Goal: Task Accomplishment & Management: Complete application form

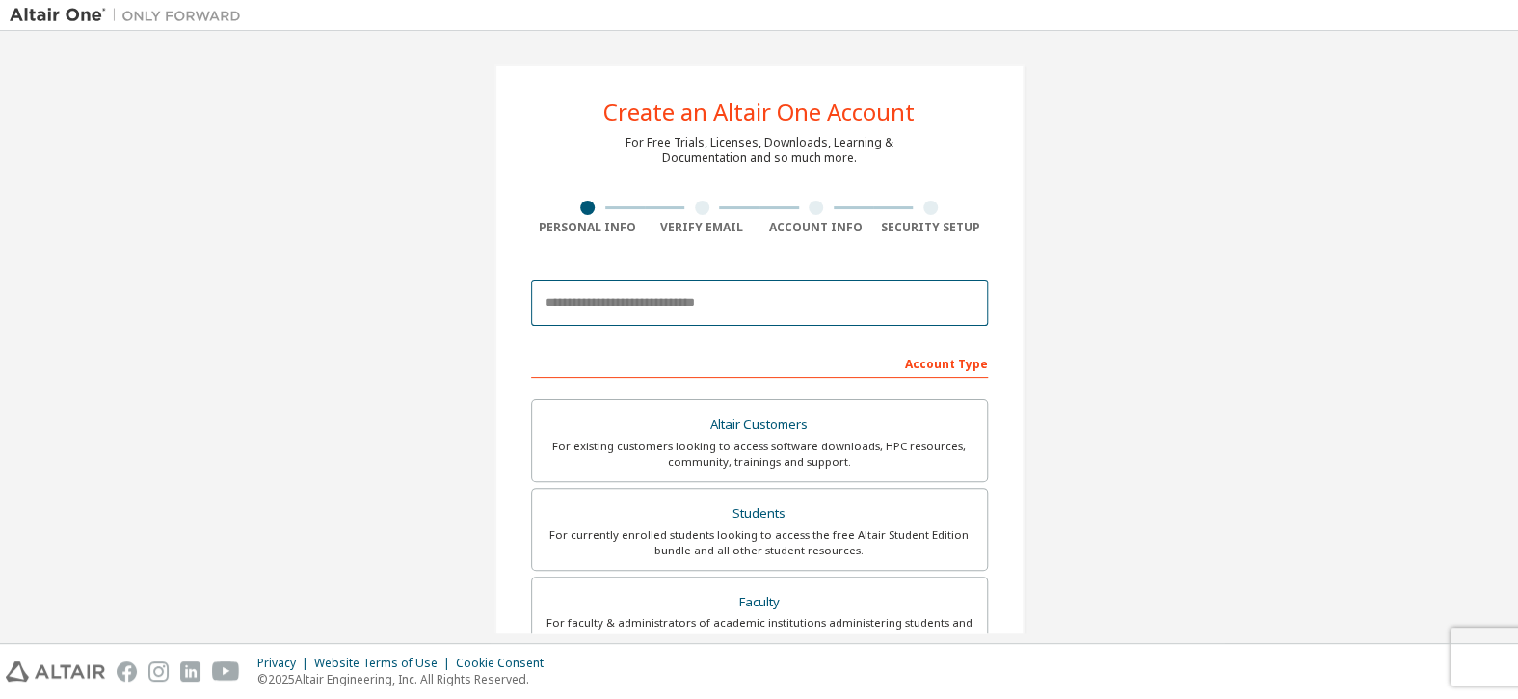
click at [733, 297] on input "email" at bounding box center [759, 302] width 457 height 46
type input "**********"
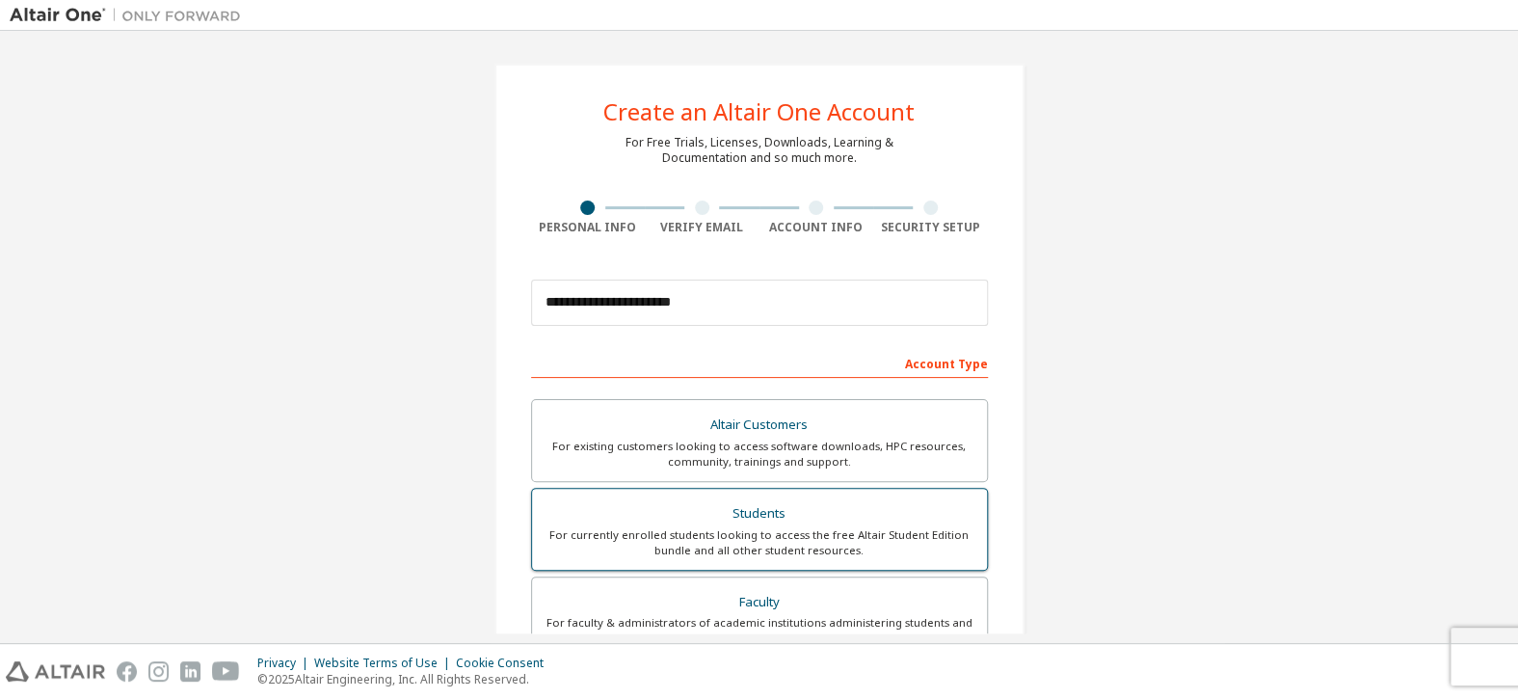
click at [760, 527] on div "For currently enrolled students looking to access the free Altair Student Editi…" at bounding box center [759, 542] width 432 height 31
click at [757, 514] on div "Students" at bounding box center [759, 513] width 432 height 27
click at [754, 510] on div "Students" at bounding box center [759, 513] width 432 height 27
click at [754, 509] on div "Students" at bounding box center [759, 513] width 432 height 27
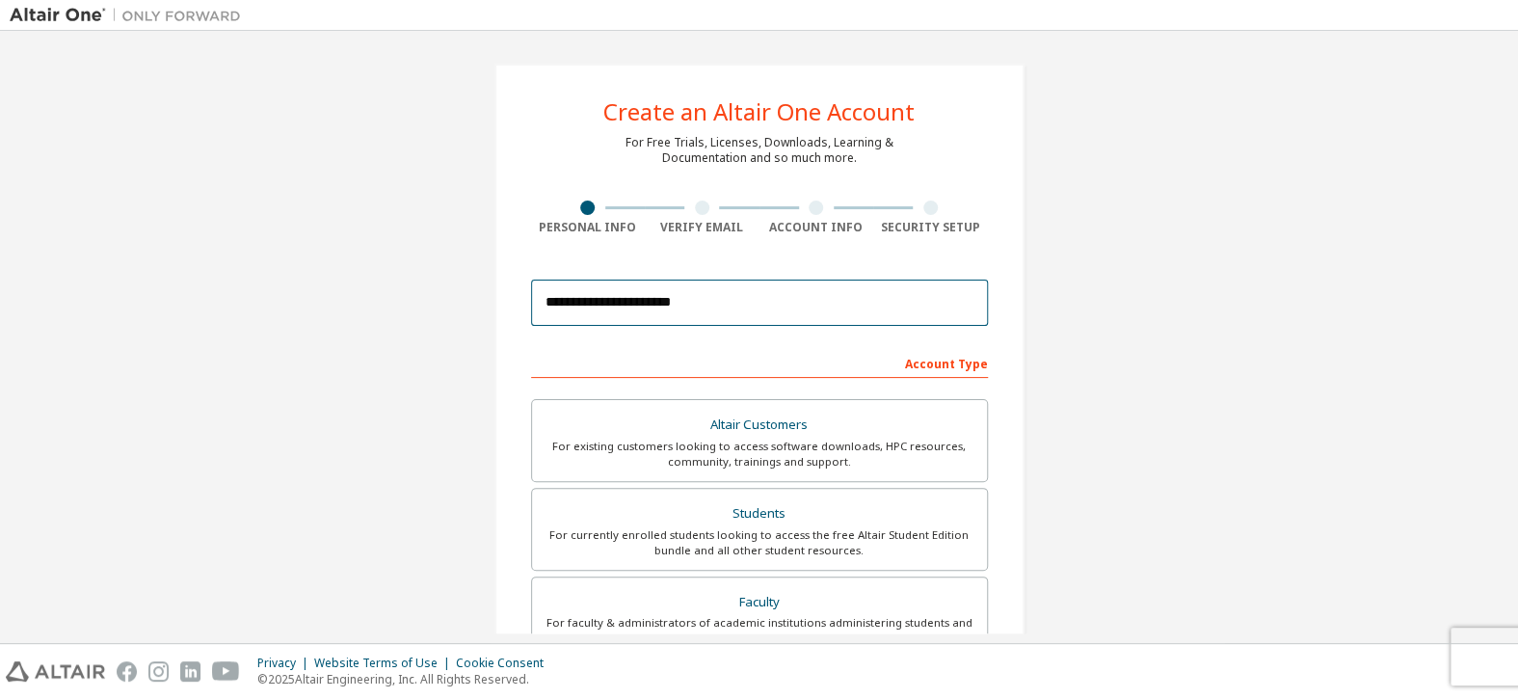
click at [674, 324] on input "**********" at bounding box center [759, 302] width 457 height 46
click at [677, 303] on input "**********" at bounding box center [759, 302] width 457 height 46
click at [752, 303] on input "email" at bounding box center [759, 302] width 457 height 46
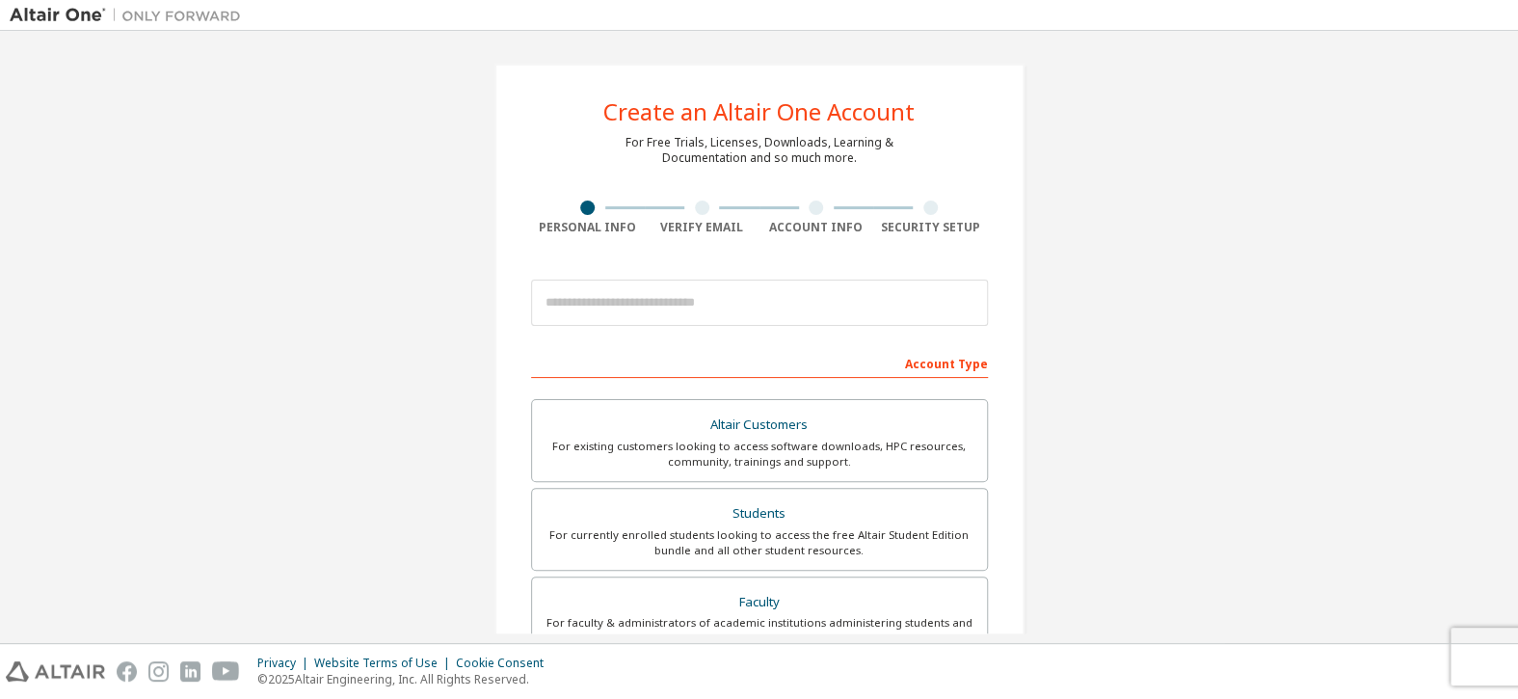
click at [1157, 274] on div "Create an Altair One Account For Free Trials, Licenses, Downloads, Learning & D…" at bounding box center [759, 550] width 1498 height 1020
click at [771, 523] on div "Students" at bounding box center [759, 513] width 432 height 27
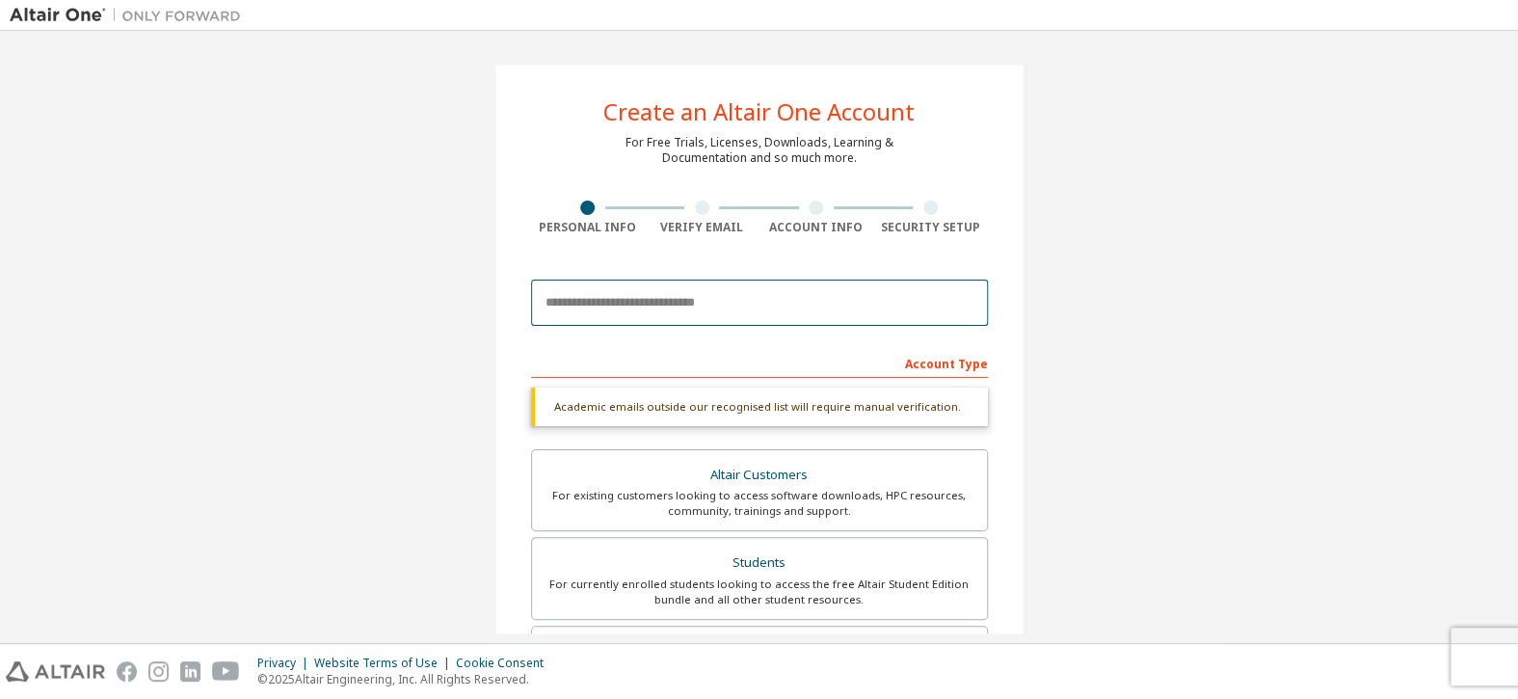
click at [679, 308] on input "email" at bounding box center [759, 302] width 457 height 46
type input "**********"
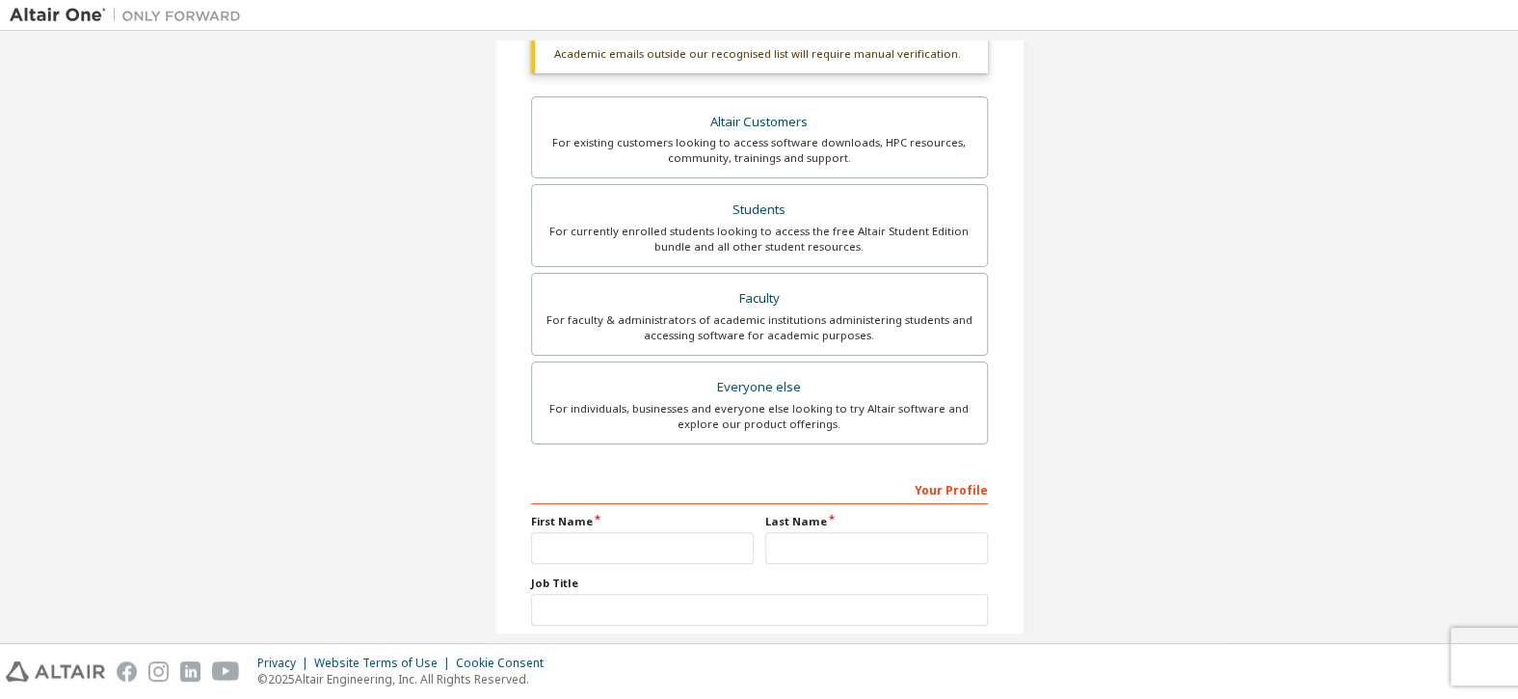
scroll to position [473, 0]
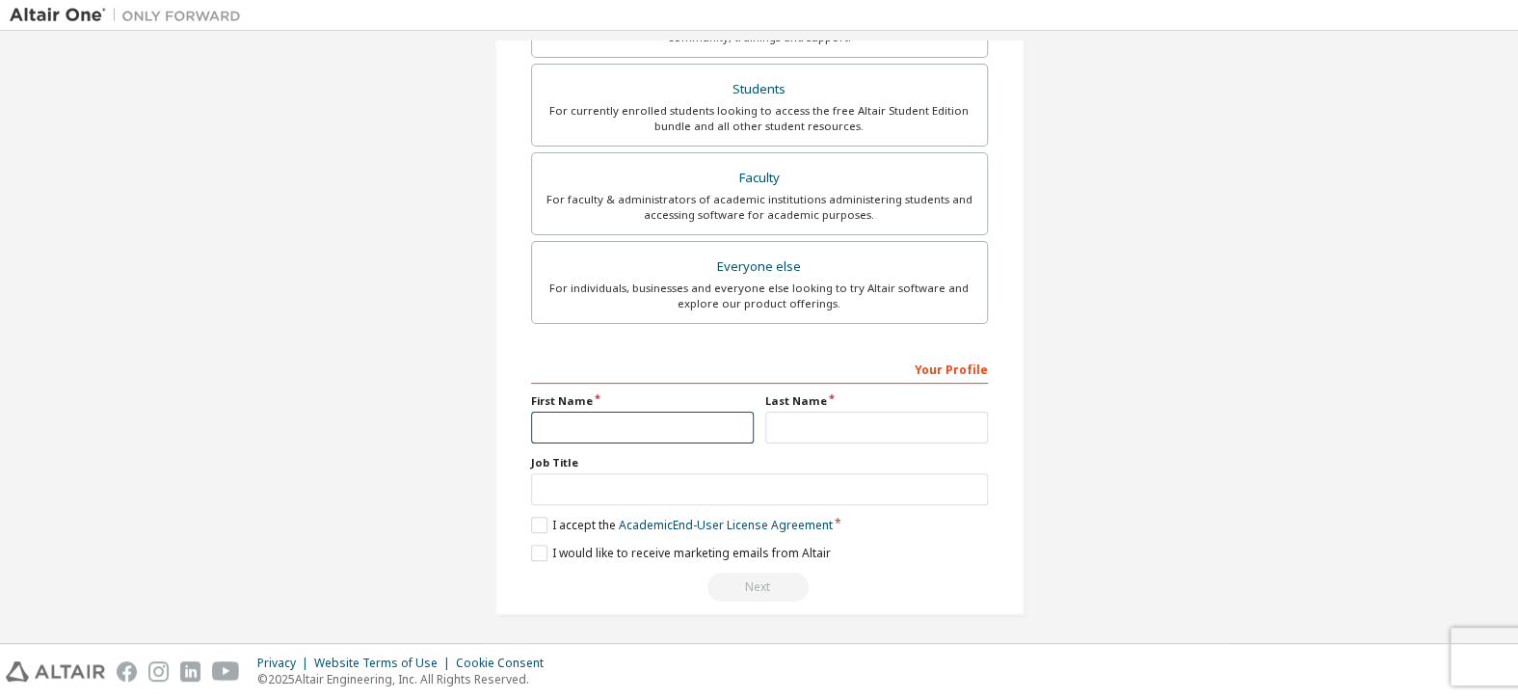
click at [704, 419] on input "text" at bounding box center [642, 427] width 223 height 32
type input "****"
drag, startPoint x: 813, startPoint y: 429, endPoint x: 778, endPoint y: 454, distance: 43.6
click at [813, 429] on input "text" at bounding box center [876, 427] width 223 height 32
type input "*****"
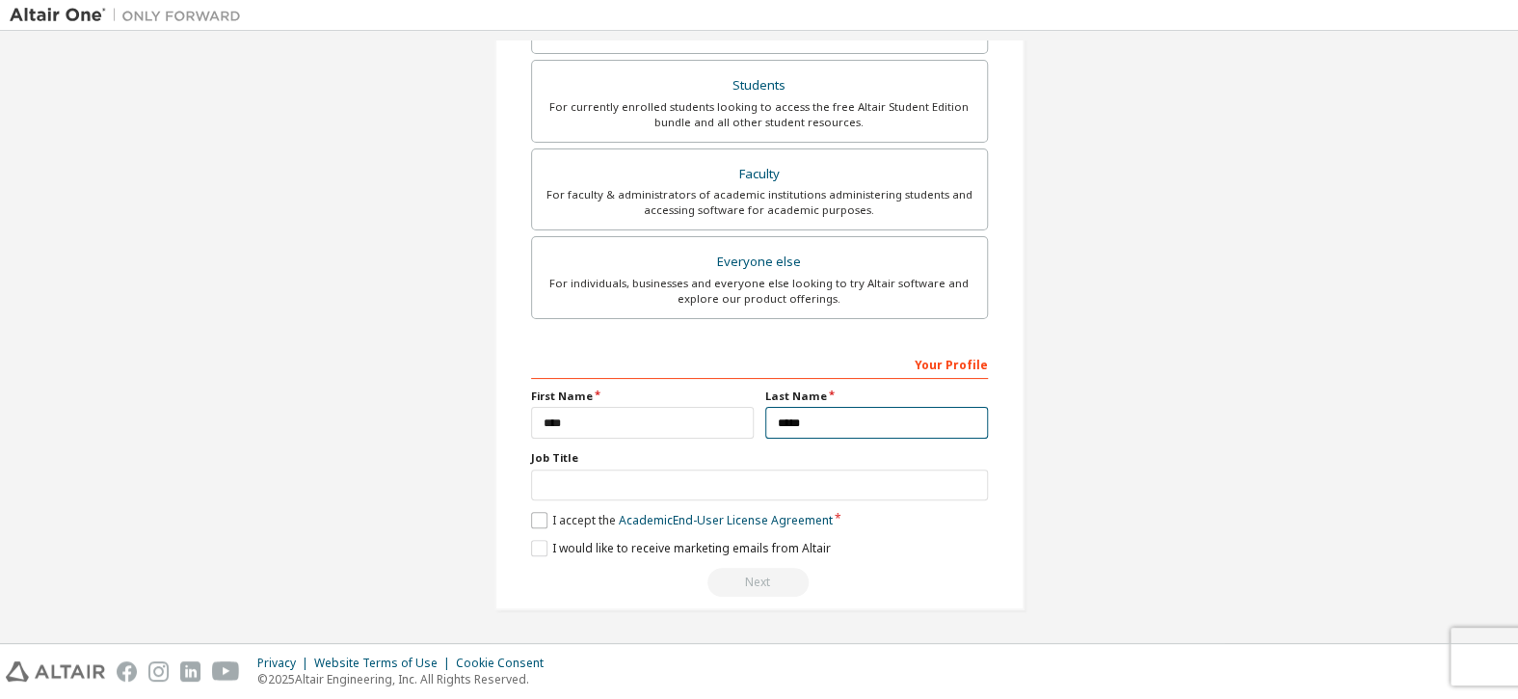
scroll to position [424, 0]
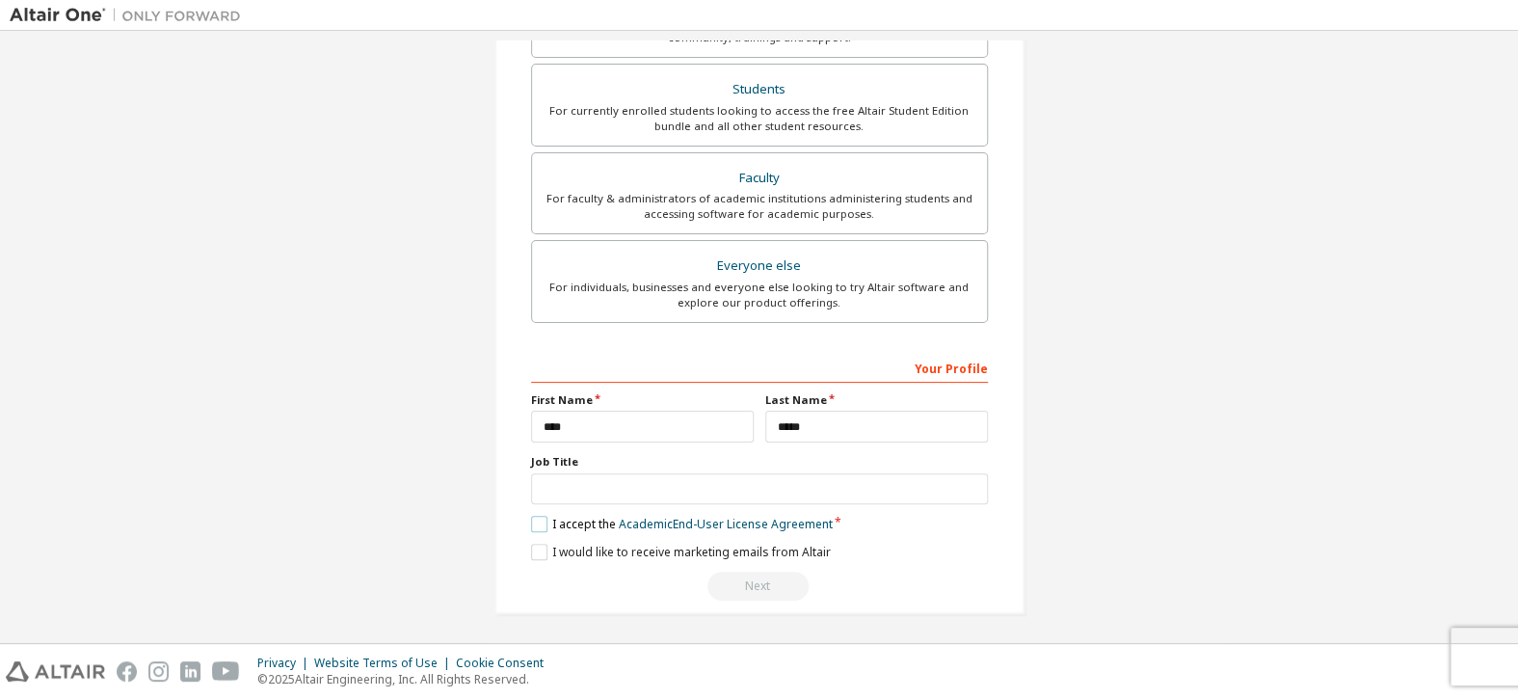
click at [541, 520] on label "I accept the Academic End-User License Agreement" at bounding box center [682, 523] width 302 height 16
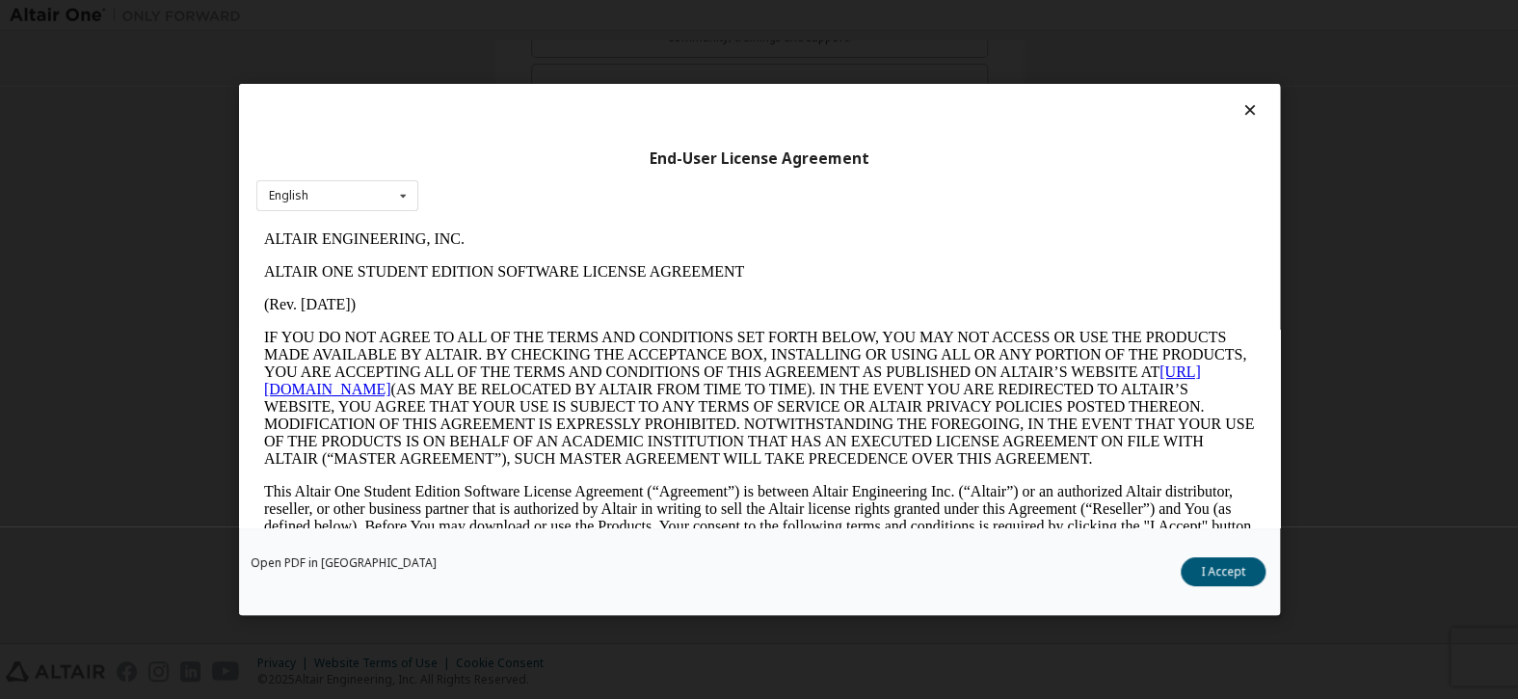
scroll to position [0, 0]
click at [1207, 583] on button "I Accept" at bounding box center [1222, 571] width 85 height 29
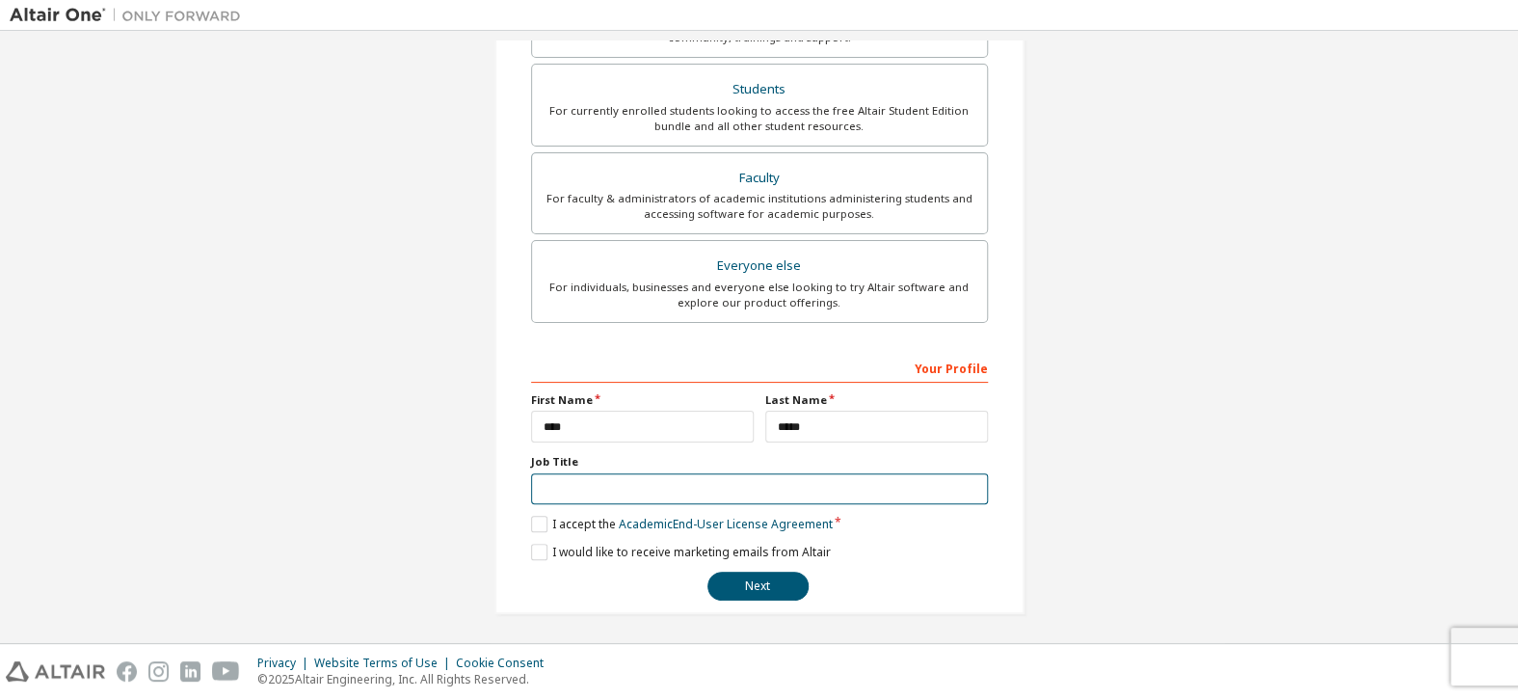
click at [616, 491] on input "text" at bounding box center [759, 489] width 457 height 32
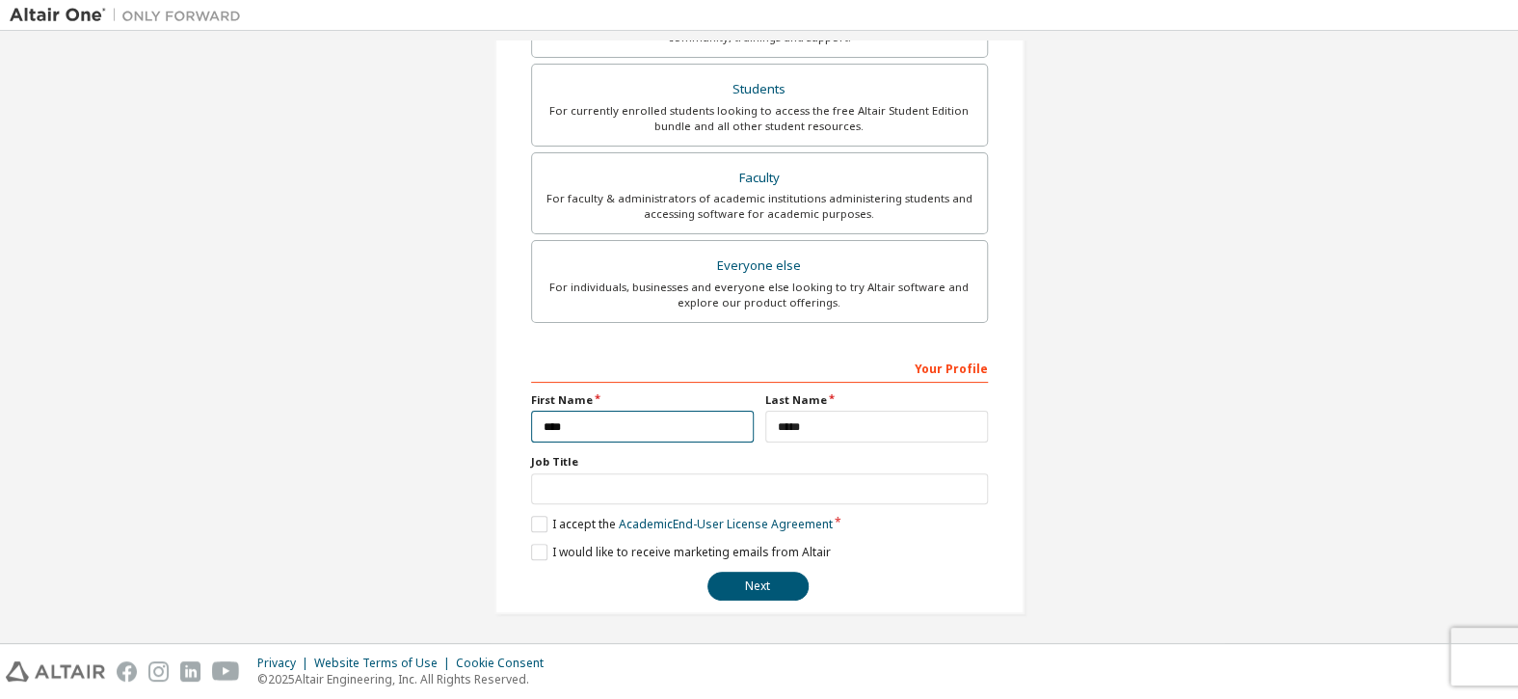
click at [645, 417] on input "****" at bounding box center [642, 426] width 223 height 32
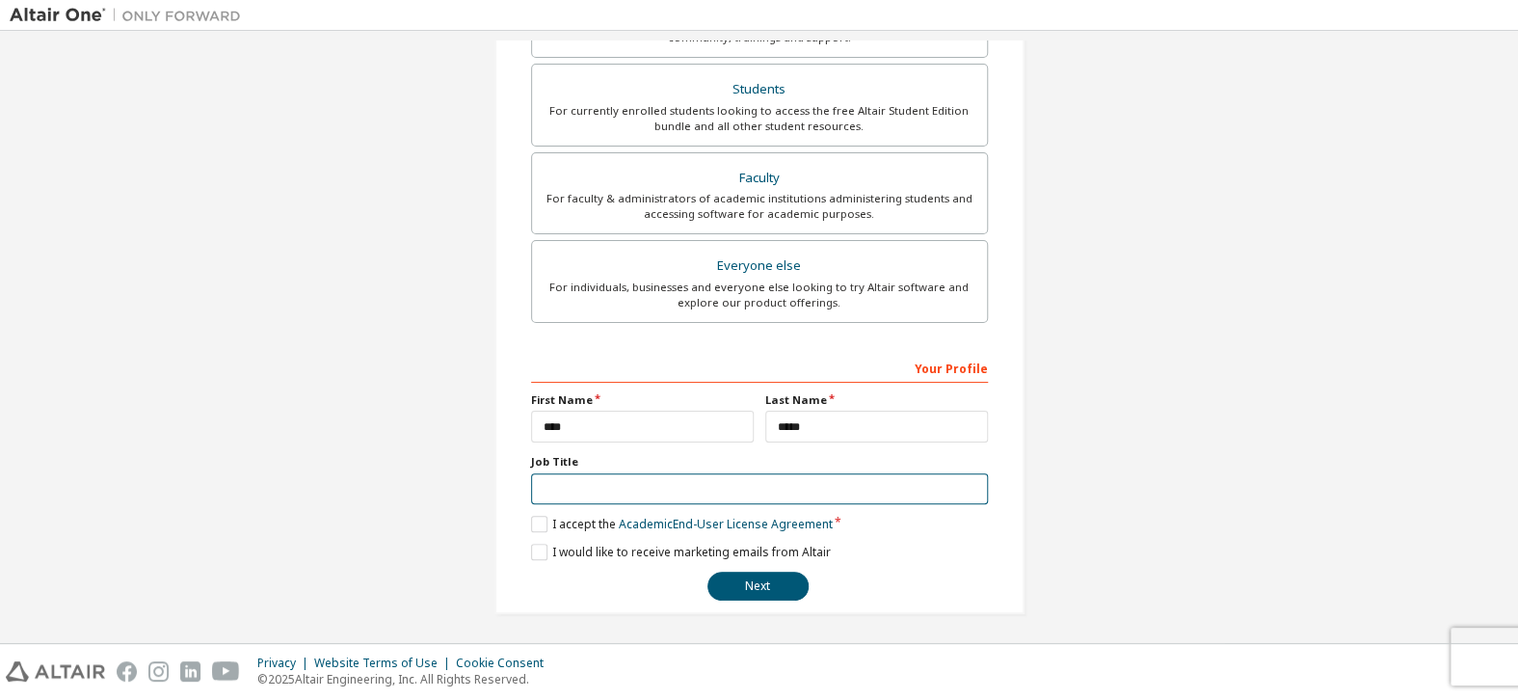
click at [627, 483] on input "text" at bounding box center [759, 489] width 457 height 32
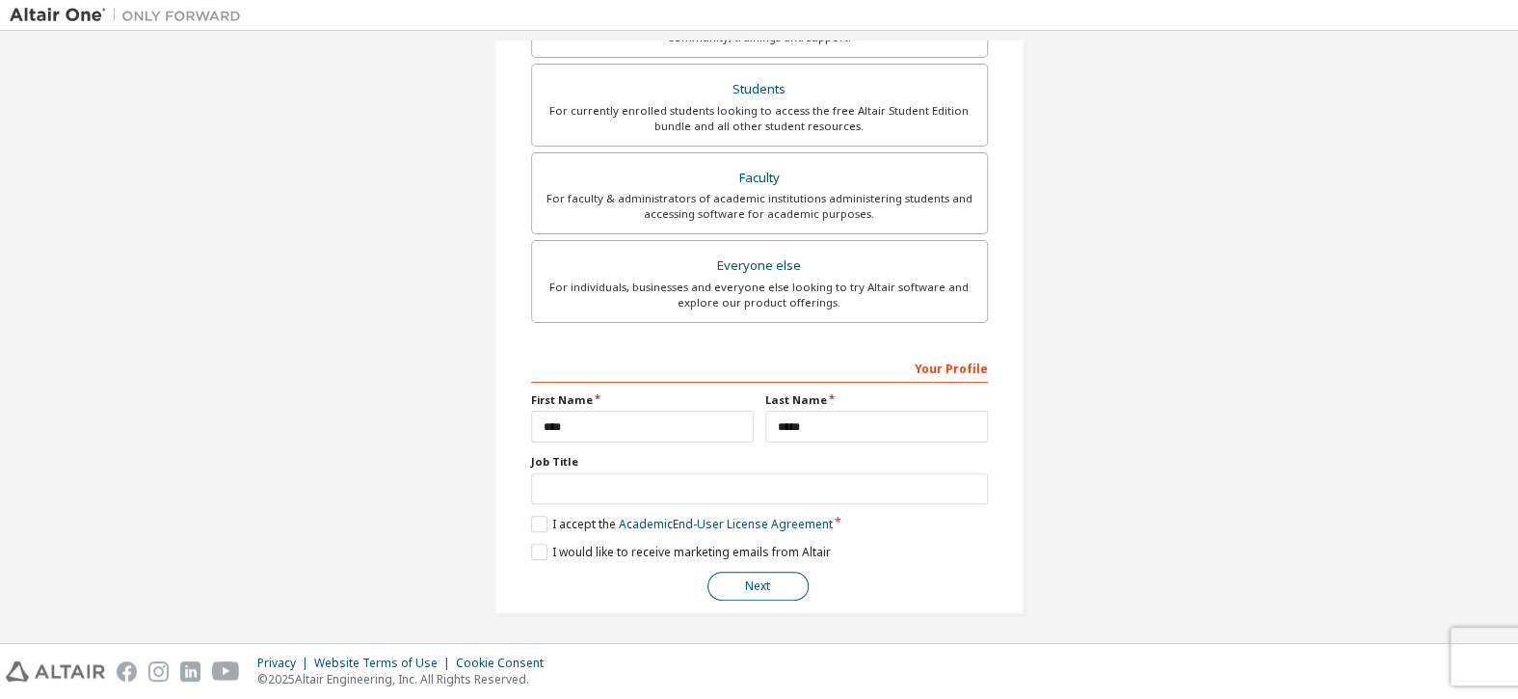
click at [766, 571] on button "Next" at bounding box center [757, 585] width 101 height 29
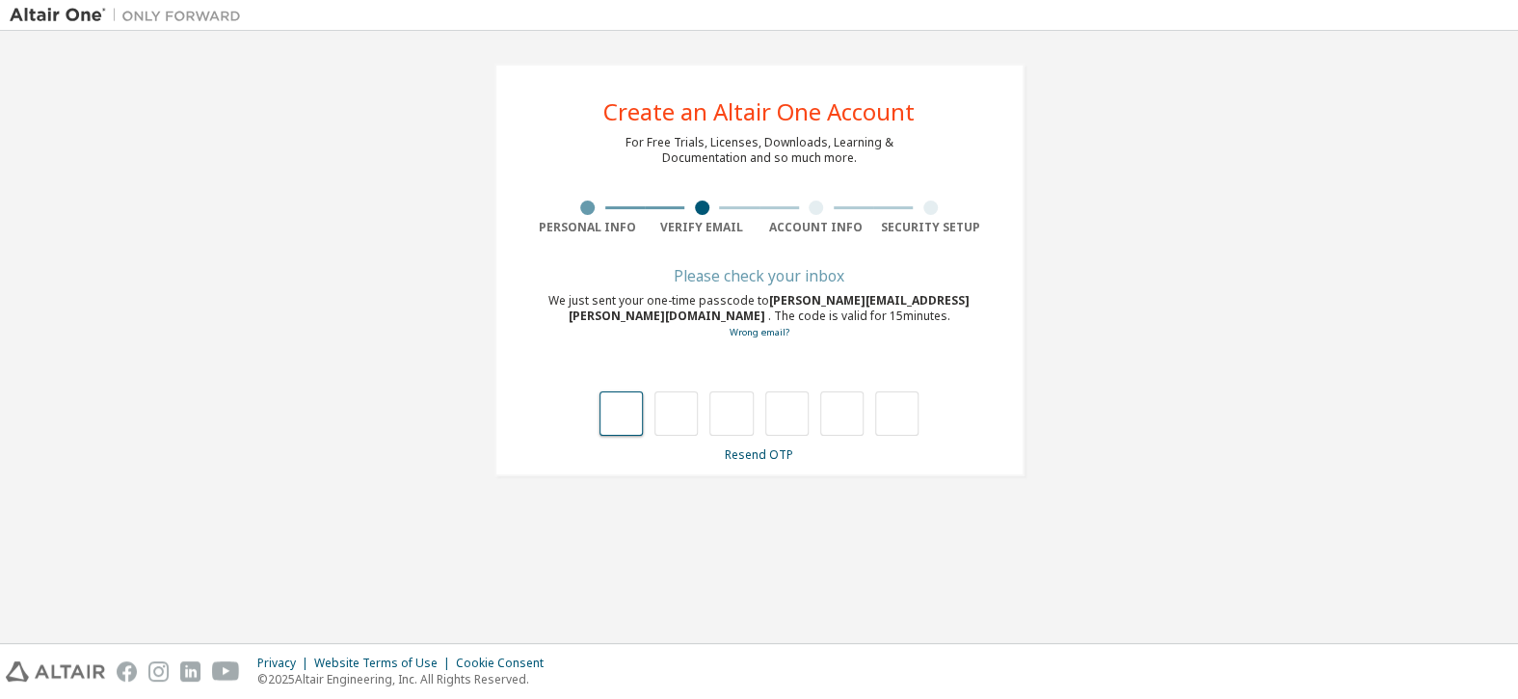
click at [621, 413] on input "text" at bounding box center [620, 413] width 43 height 44
type input "*"
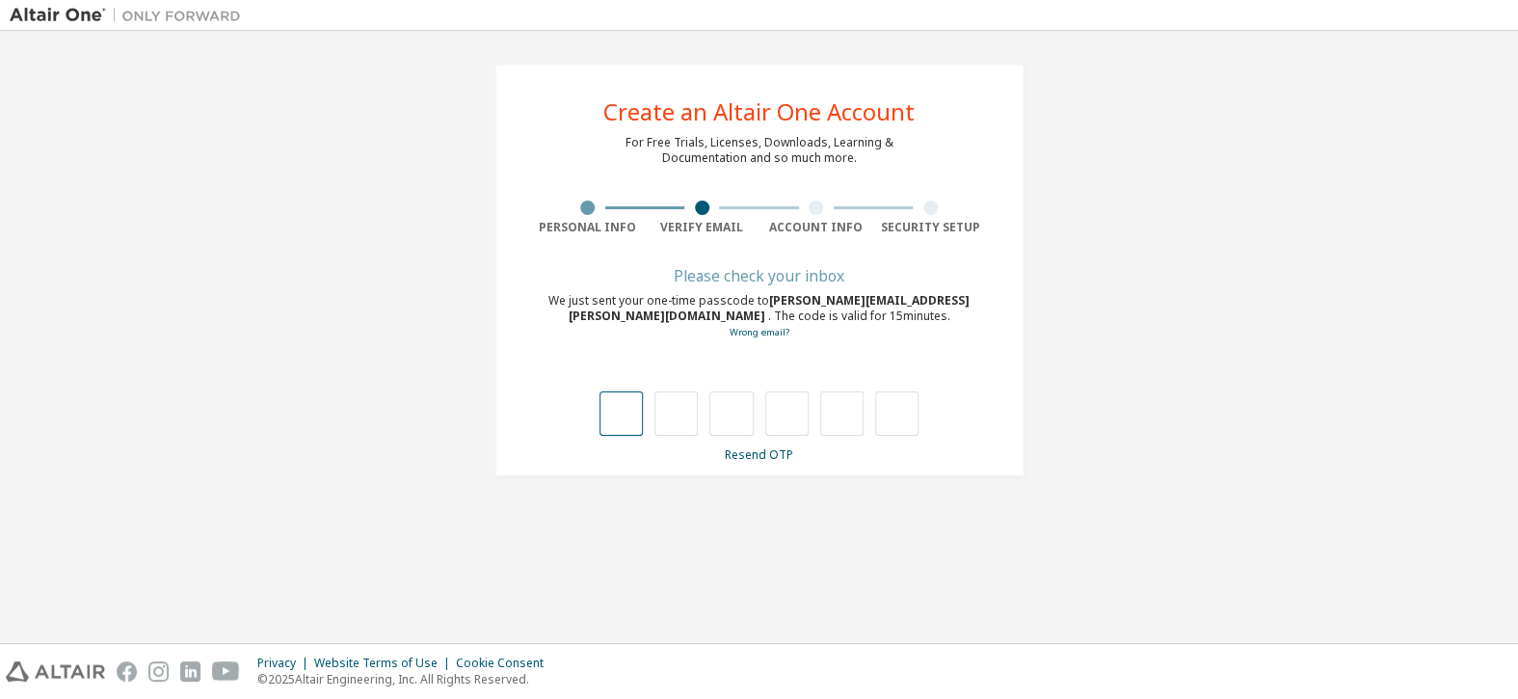
type input "*"
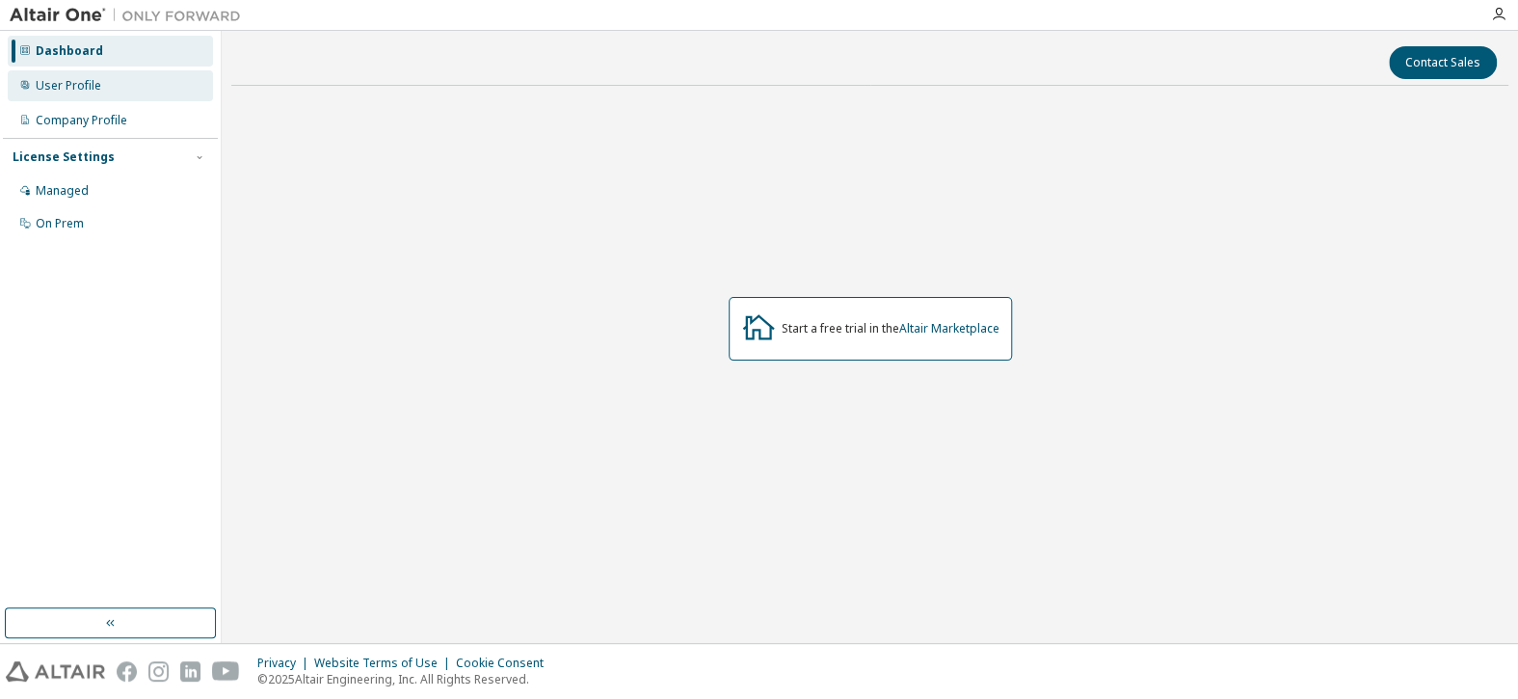
click at [79, 98] on div "User Profile" at bounding box center [110, 85] width 205 height 31
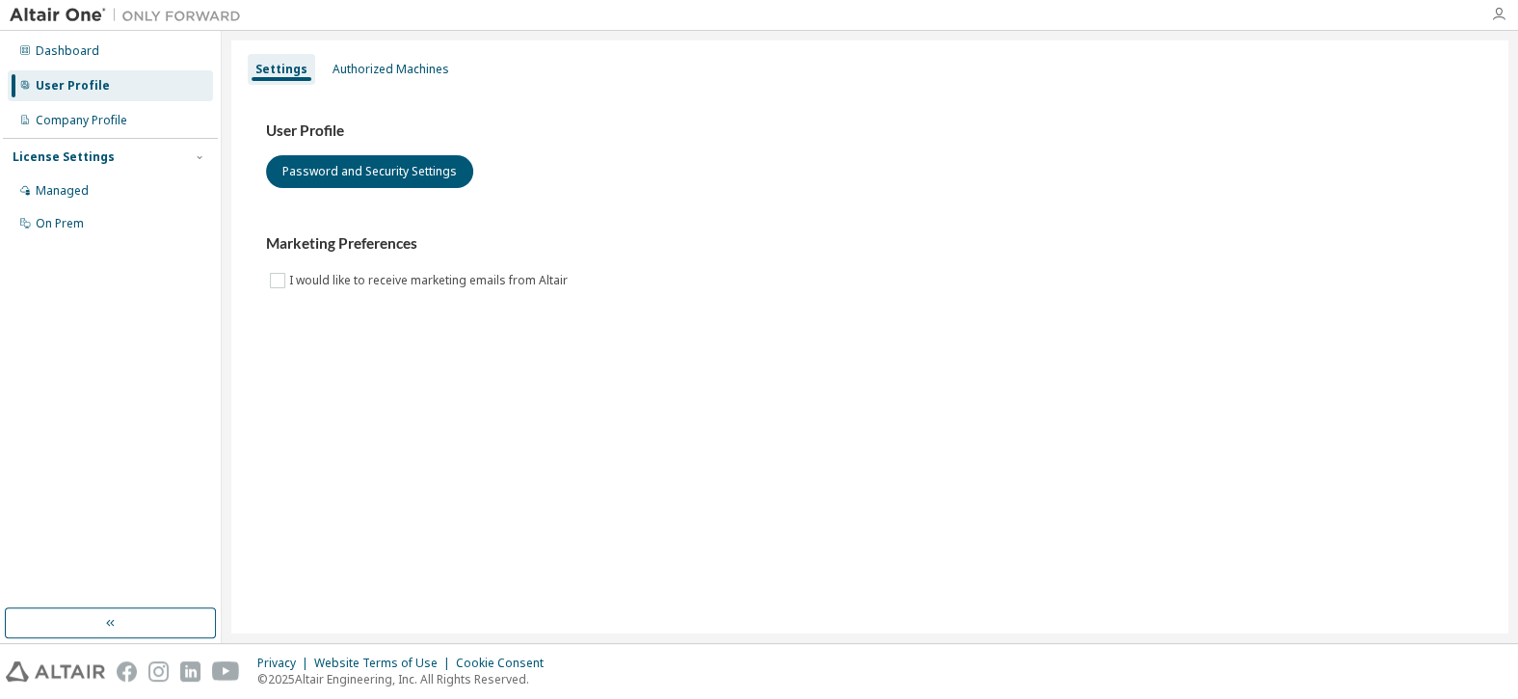
click at [1500, 20] on icon "button" at bounding box center [1498, 14] width 15 height 15
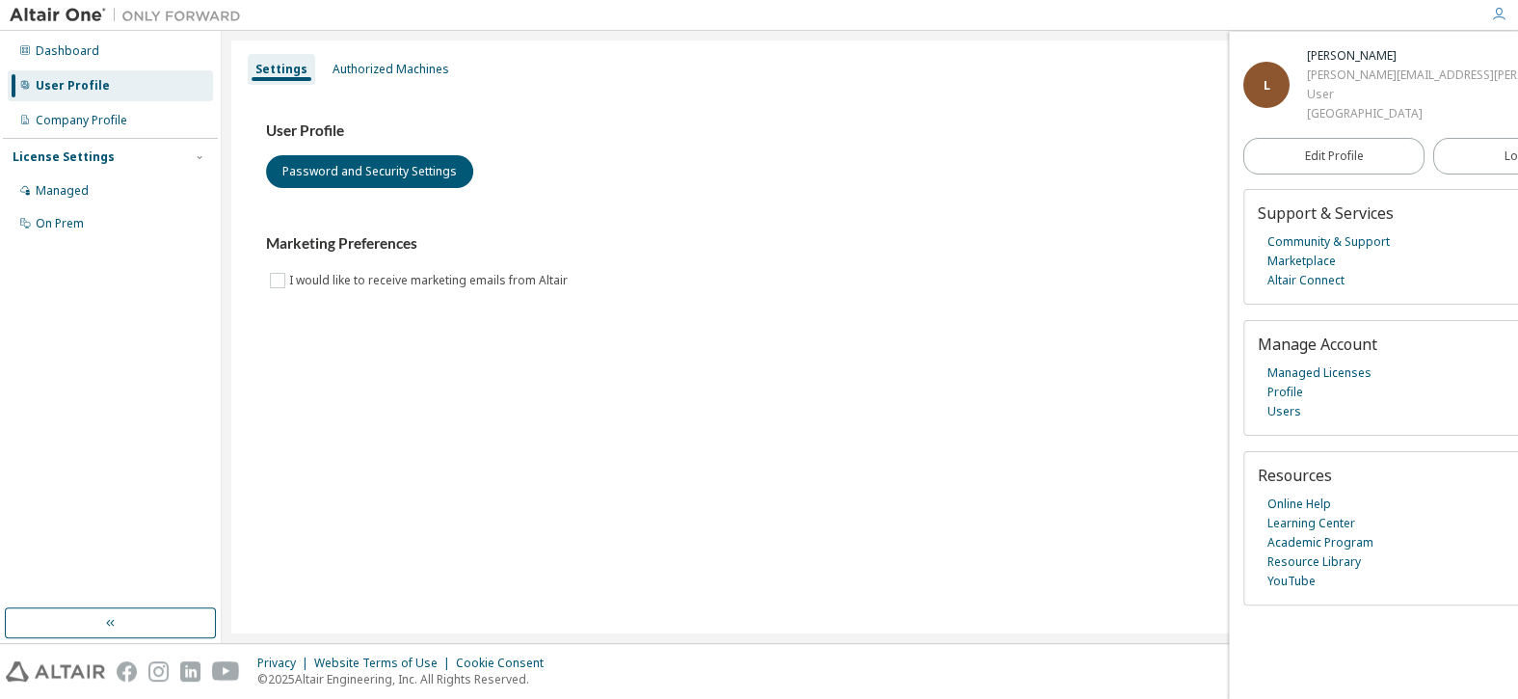
click at [1008, 229] on div "User Profile Password and Security Settings Marketing Preferences I would like …" at bounding box center [869, 206] width 1207 height 171
click at [96, 49] on div "Dashboard" at bounding box center [110, 51] width 205 height 31
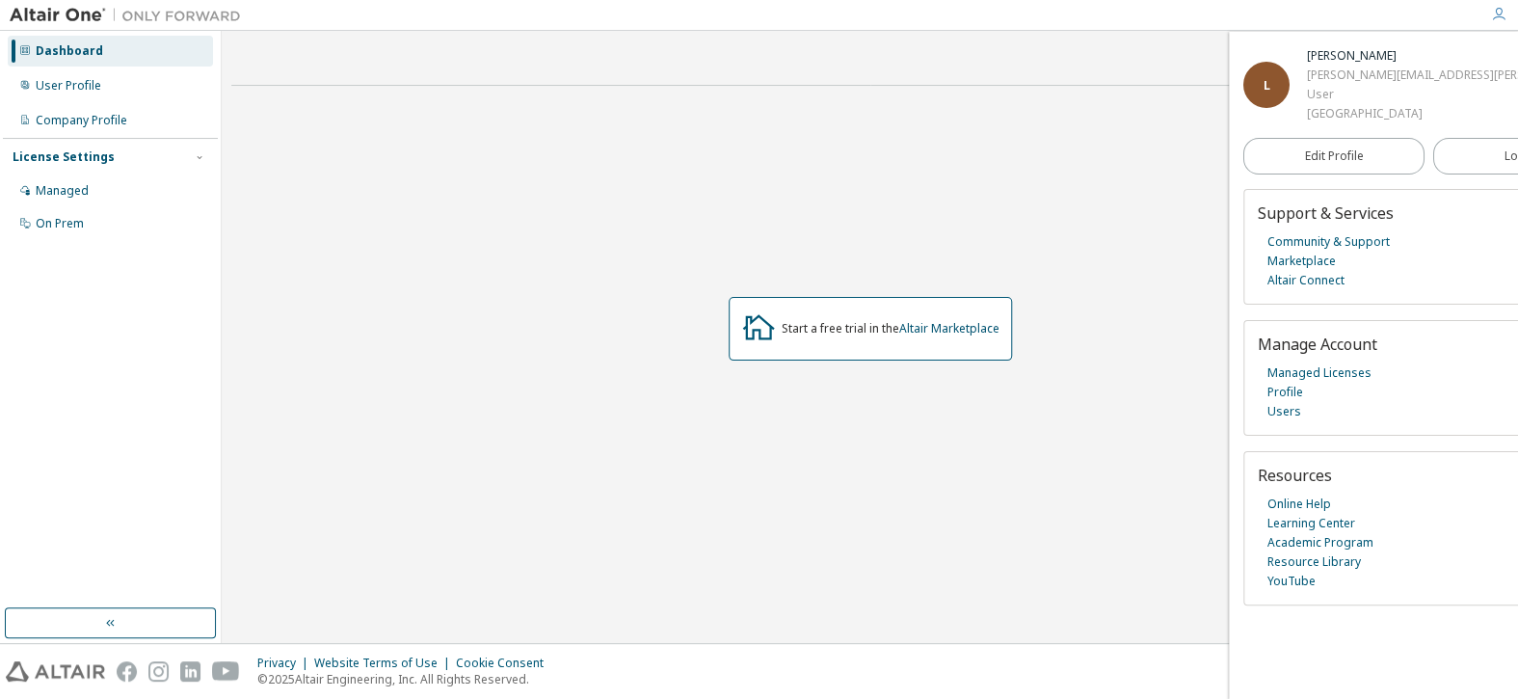
click at [855, 329] on div "Start a free trial in the Altair Marketplace" at bounding box center [890, 328] width 218 height 15
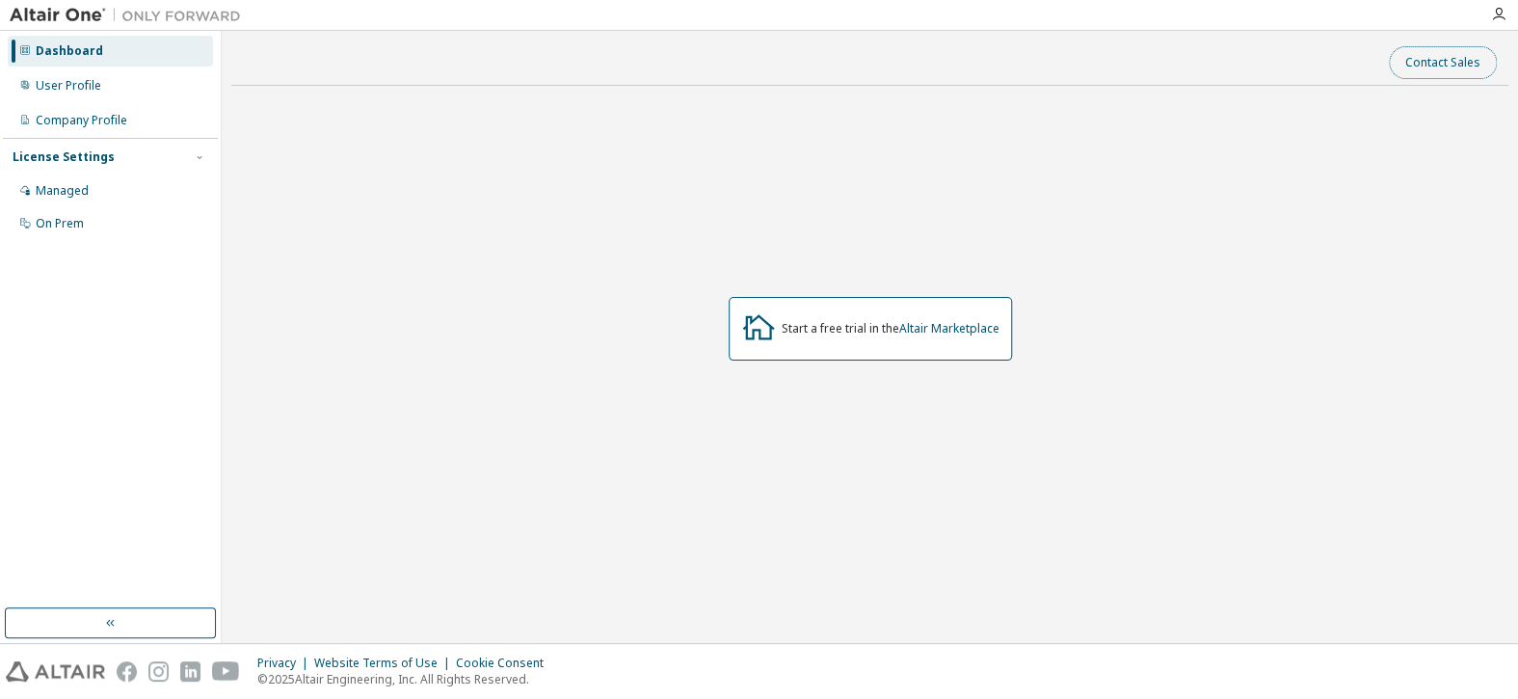
click at [1453, 58] on button "Contact Sales" at bounding box center [1442, 62] width 108 height 33
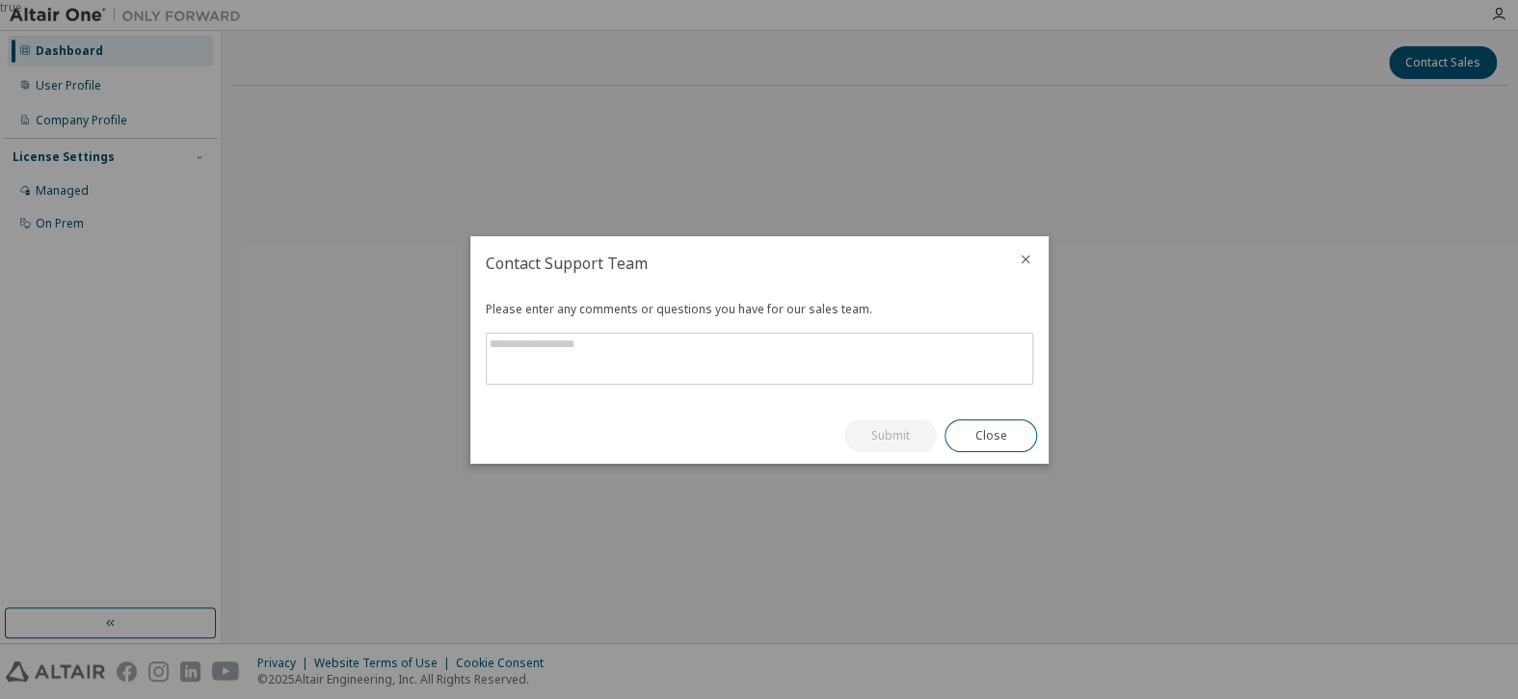
click at [1020, 252] on icon "close" at bounding box center [1024, 258] width 15 height 15
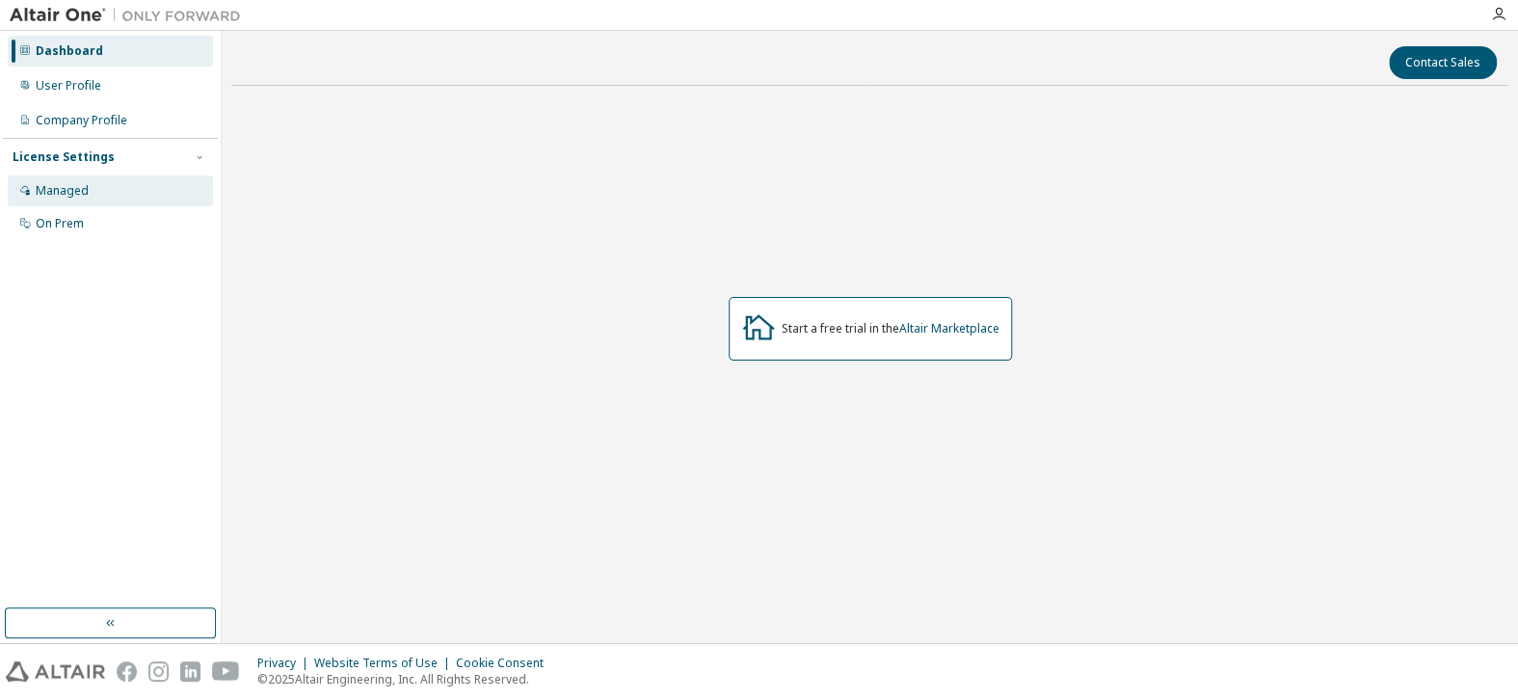
click at [92, 187] on div "Managed" at bounding box center [110, 190] width 205 height 31
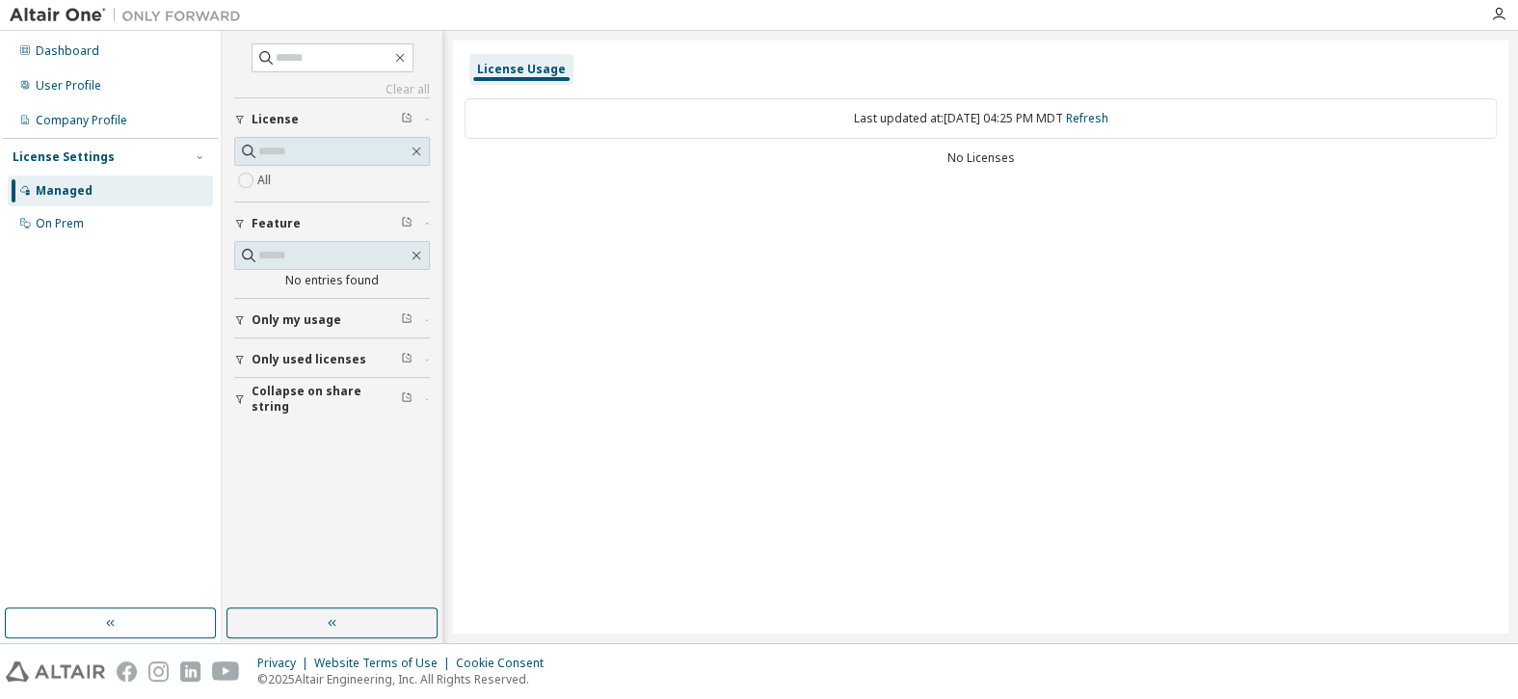
click at [85, 161] on div "License Settings" at bounding box center [64, 156] width 102 height 15
click at [100, 225] on div "On Prem" at bounding box center [110, 223] width 205 height 31
